Goal: Information Seeking & Learning: Learn about a topic

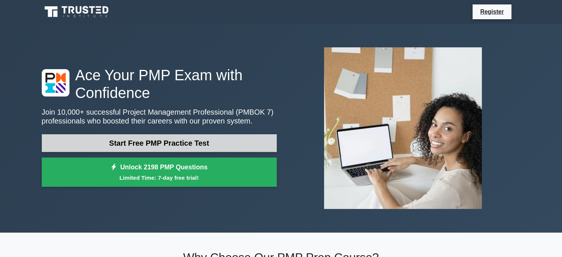
click at [174, 139] on link "Start Free PMP Practice Test" at bounding box center [159, 143] width 235 height 18
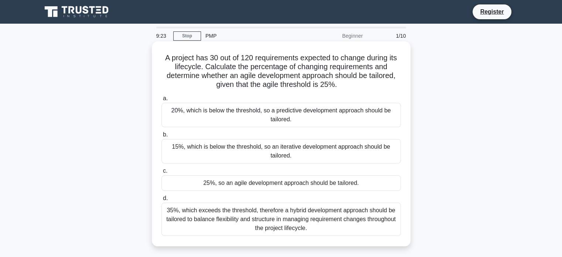
click at [352, 220] on div "35%, which exceeds the threshold, therefore a hybrid development approach shoul…" at bounding box center [280, 218] width 239 height 33
click at [161, 200] on input "d. 35%, which exceeds the threshold, therefore a hybrid development approach sh…" at bounding box center [161, 198] width 0 height 5
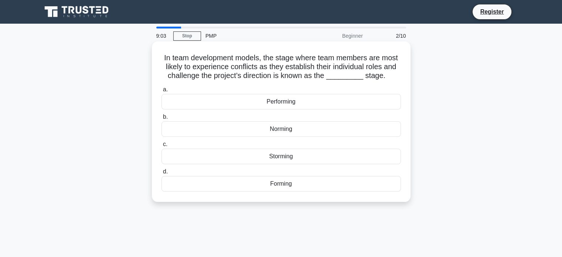
click at [328, 186] on div "Forming" at bounding box center [280, 184] width 239 height 16
click at [161, 174] on input "d. Forming" at bounding box center [161, 171] width 0 height 5
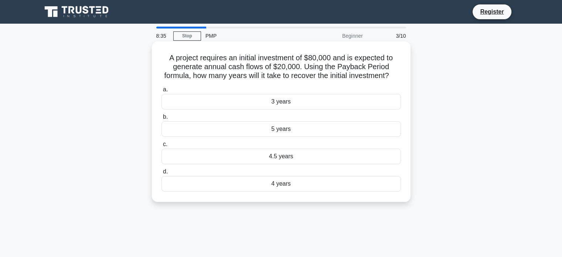
click at [292, 191] on div "4 years" at bounding box center [280, 184] width 239 height 16
click at [161, 174] on input "d. 4 years" at bounding box center [161, 171] width 0 height 5
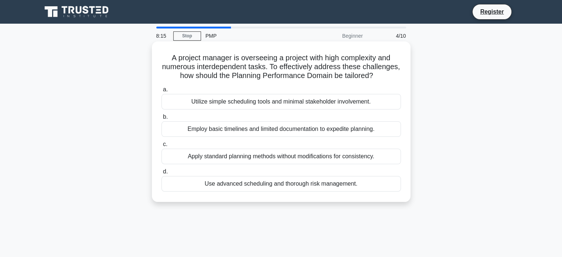
click at [377, 191] on div "Use advanced scheduling and thorough risk management." at bounding box center [280, 184] width 239 height 16
click at [161, 174] on input "d. Use advanced scheduling and thorough risk management." at bounding box center [161, 171] width 0 height 5
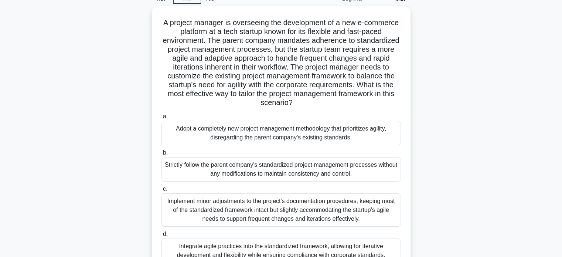
scroll to position [111, 0]
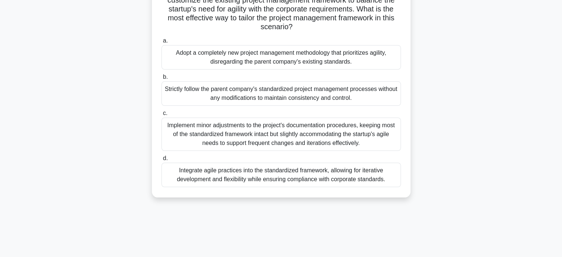
click at [314, 169] on div "Integrate agile practices into the standardized framework, allowing for iterati…" at bounding box center [280, 174] width 239 height 24
click at [161, 161] on input "d. Integrate agile practices into the standardized framework, allowing for iter…" at bounding box center [161, 158] width 0 height 5
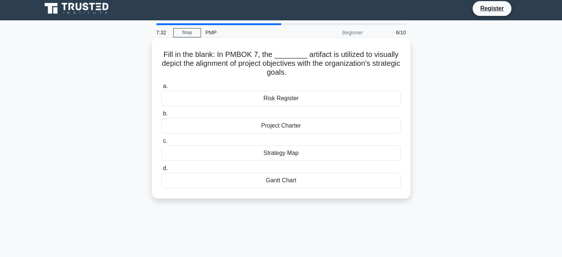
scroll to position [0, 0]
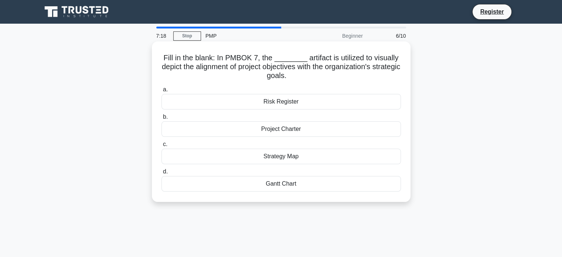
click at [350, 157] on div "Strategy Map" at bounding box center [280, 156] width 239 height 16
click at [161, 147] on input "c. Strategy Map" at bounding box center [161, 144] width 0 height 5
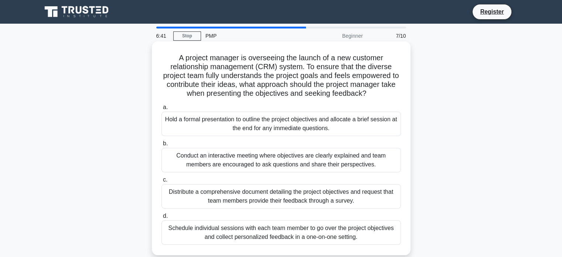
click at [265, 162] on div "Conduct an interactive meeting where objectives are clearly explained and team …" at bounding box center [280, 160] width 239 height 24
click at [161, 146] on input "b. Conduct an interactive meeting where objectives are clearly explained and te…" at bounding box center [161, 143] width 0 height 5
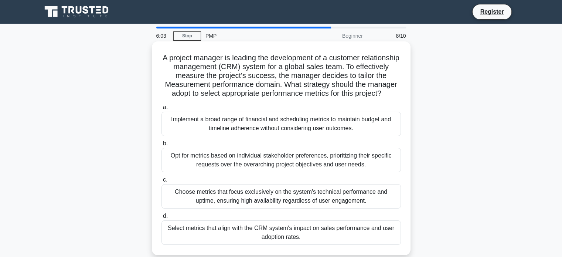
click at [380, 172] on div "Opt for metrics based on individual stakeholder preferences, prioritizing their…" at bounding box center [280, 160] width 239 height 24
click at [161, 146] on input "b. Opt for metrics based on individual stakeholder preferences, prioritizing th…" at bounding box center [161, 143] width 0 height 5
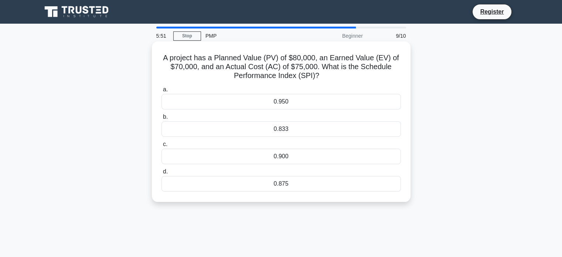
click at [349, 130] on div "0.833" at bounding box center [280, 129] width 239 height 16
click at [161, 119] on input "b. 0.833" at bounding box center [161, 116] width 0 height 5
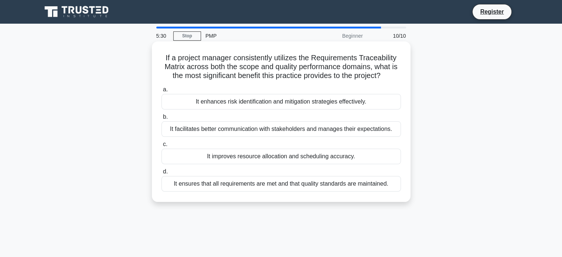
click at [318, 181] on div "It ensures that all requirements are met and that quality standards are maintai…" at bounding box center [280, 184] width 239 height 16
click at [161, 174] on input "d. It ensures that all requirements are met and that quality standards are main…" at bounding box center [161, 171] width 0 height 5
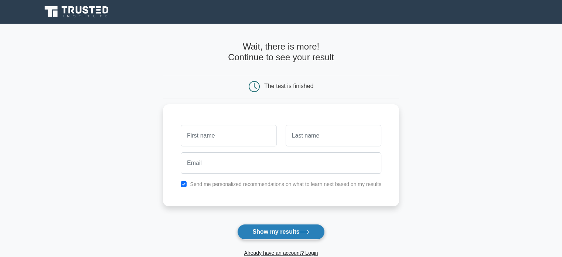
click at [296, 229] on button "Show my results" at bounding box center [280, 232] width 87 height 16
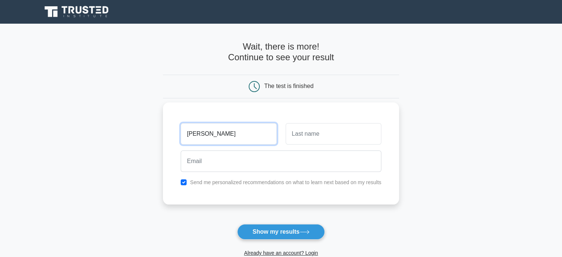
type input "[PERSON_NAME]"
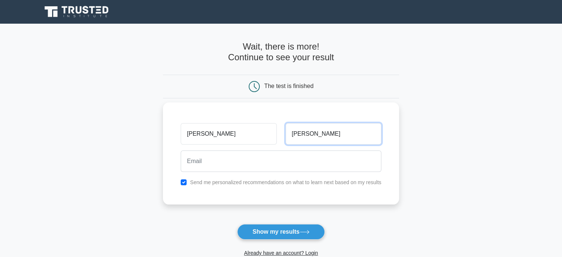
type input "Onofre"
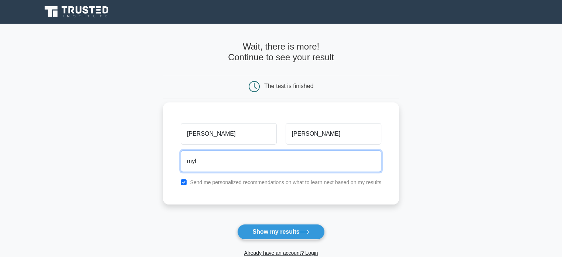
type input "myla_g@yahoo.com"
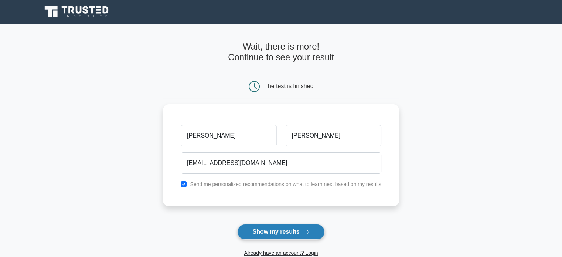
click at [296, 230] on button "Show my results" at bounding box center [280, 232] width 87 height 16
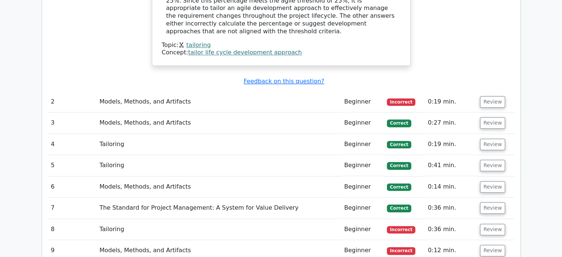
scroll to position [780, 0]
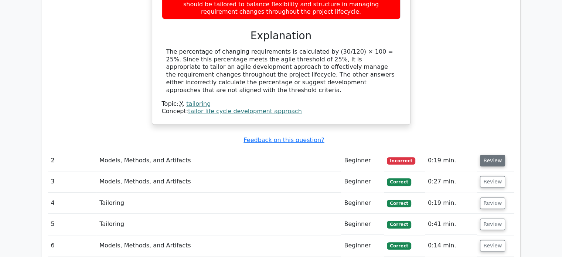
click at [495, 155] on button "Review" at bounding box center [492, 160] width 25 height 11
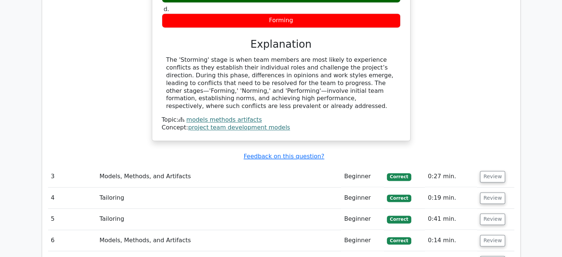
scroll to position [1112, 0]
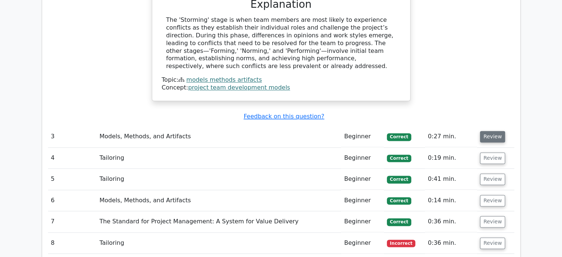
click at [493, 131] on button "Review" at bounding box center [492, 136] width 25 height 11
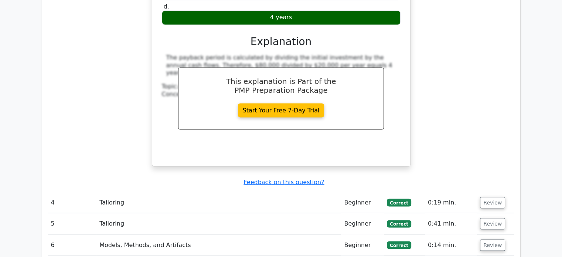
scroll to position [1407, 0]
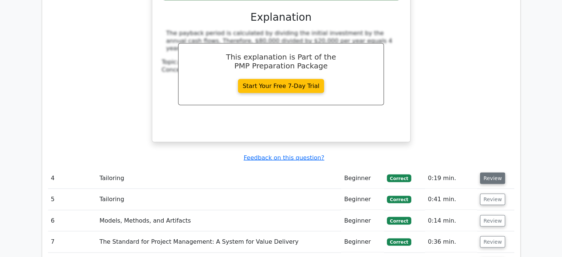
click at [489, 172] on button "Review" at bounding box center [492, 177] width 25 height 11
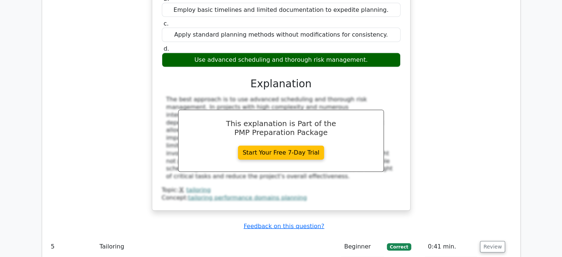
scroll to position [1740, 0]
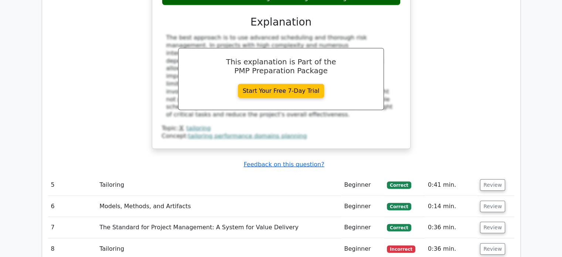
click at [488, 174] on td "Review" at bounding box center [495, 184] width 37 height 21
click at [487, 179] on button "Review" at bounding box center [492, 184] width 25 height 11
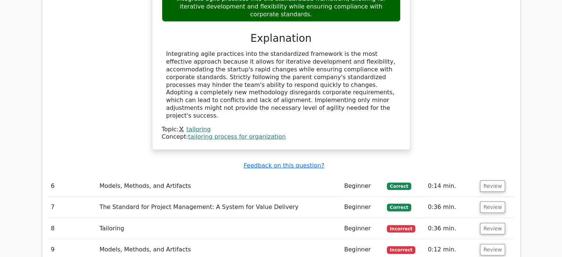
scroll to position [2183, 0]
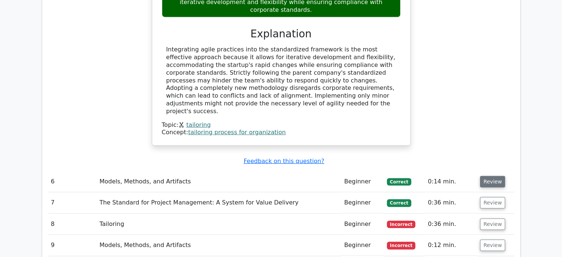
click at [498, 176] on button "Review" at bounding box center [492, 181] width 25 height 11
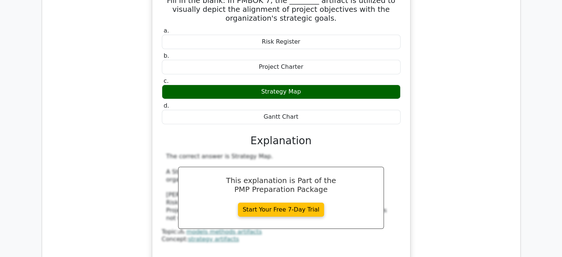
scroll to position [2478, 0]
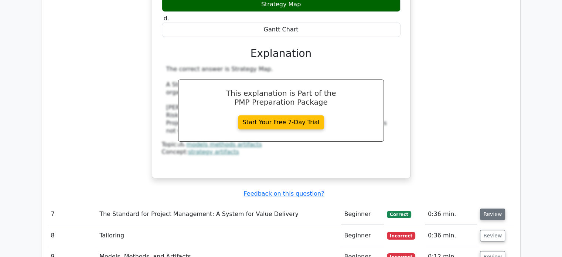
click at [500, 208] on button "Review" at bounding box center [492, 213] width 25 height 11
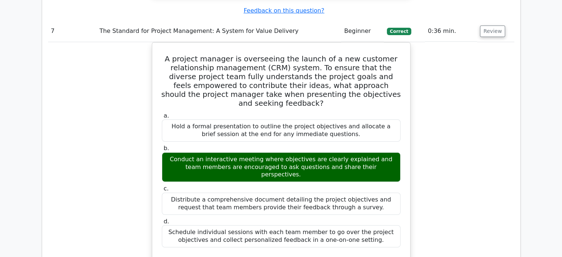
scroll to position [2847, 0]
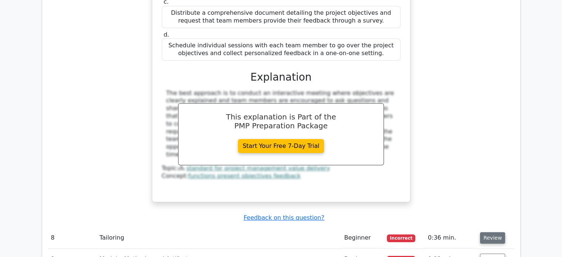
click at [498, 232] on button "Review" at bounding box center [492, 237] width 25 height 11
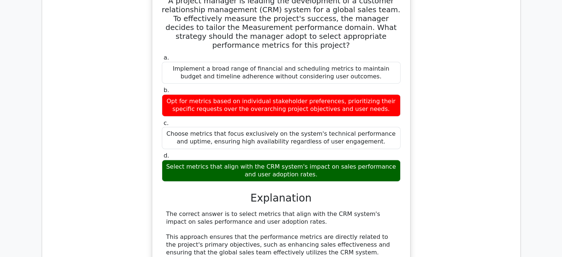
scroll to position [3143, 0]
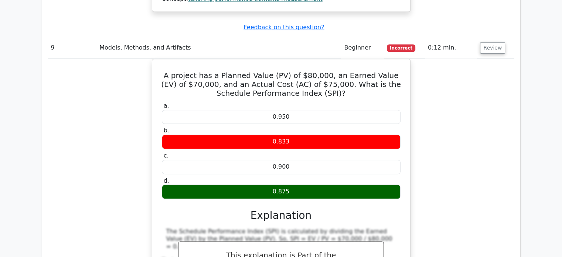
scroll to position [3549, 0]
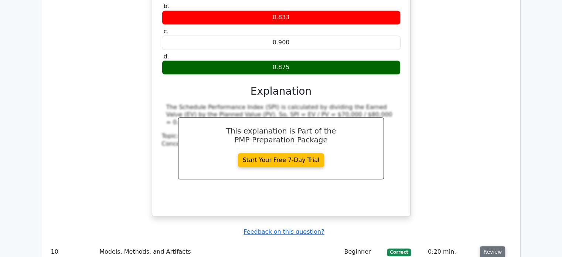
click at [498, 246] on button "Review" at bounding box center [492, 251] width 25 height 11
click at [497, 246] on button "Review" at bounding box center [492, 251] width 25 height 11
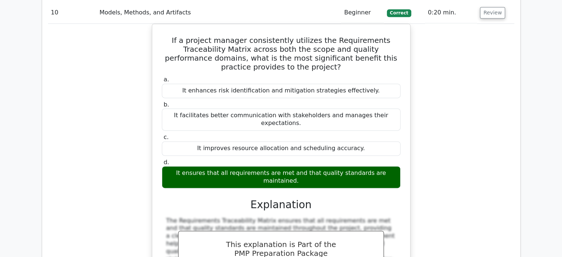
scroll to position [3807, 0]
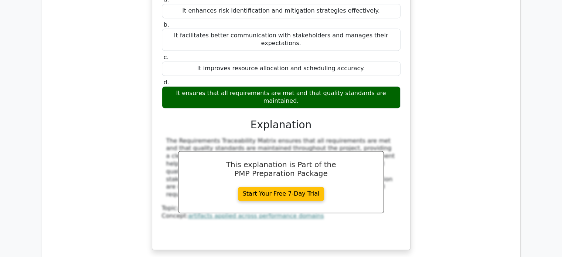
scroll to position [3992, 0]
